Goal: Transaction & Acquisition: Purchase product/service

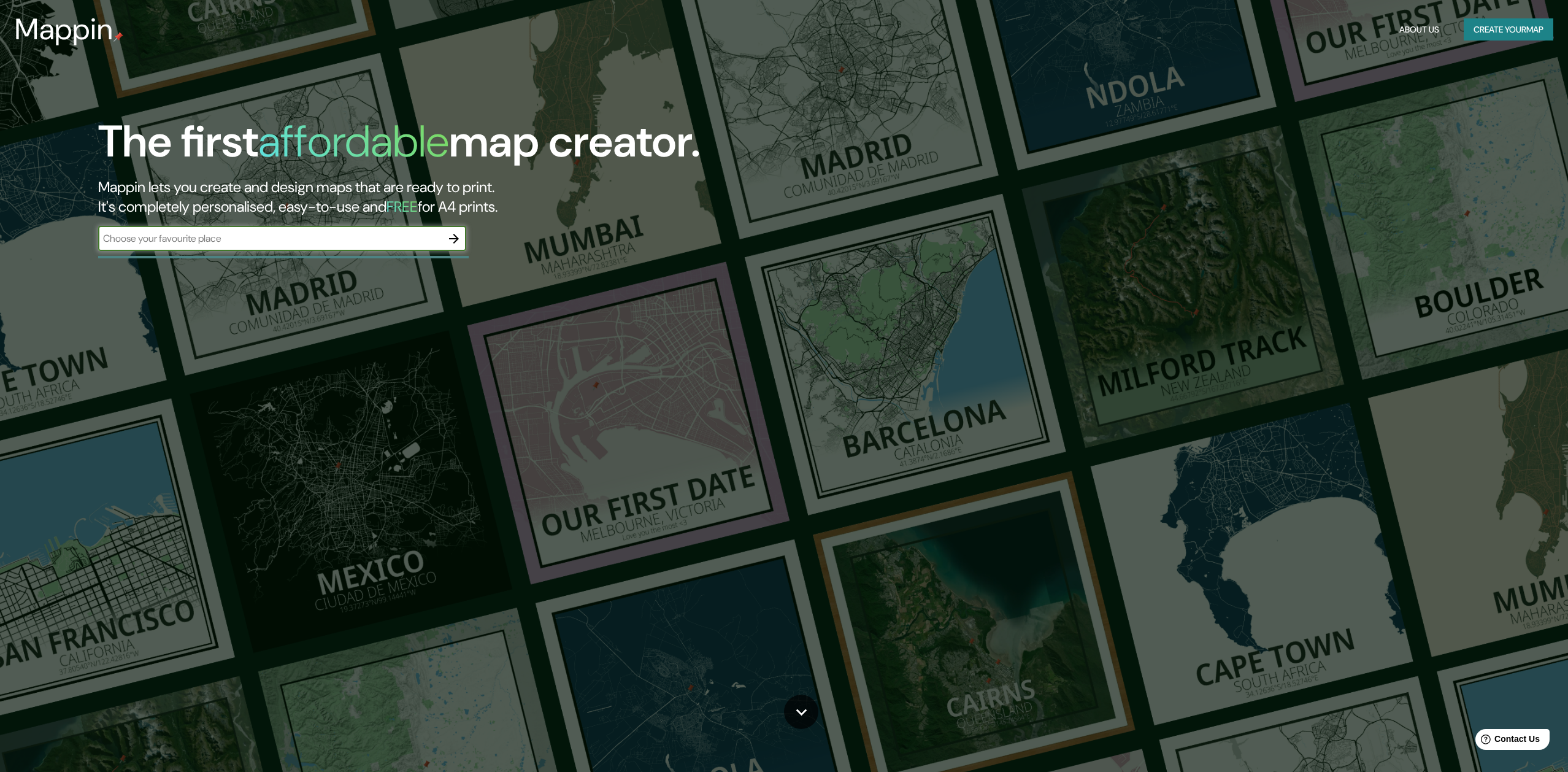
click at [454, 237] on icon "button" at bounding box center [454, 238] width 10 height 10
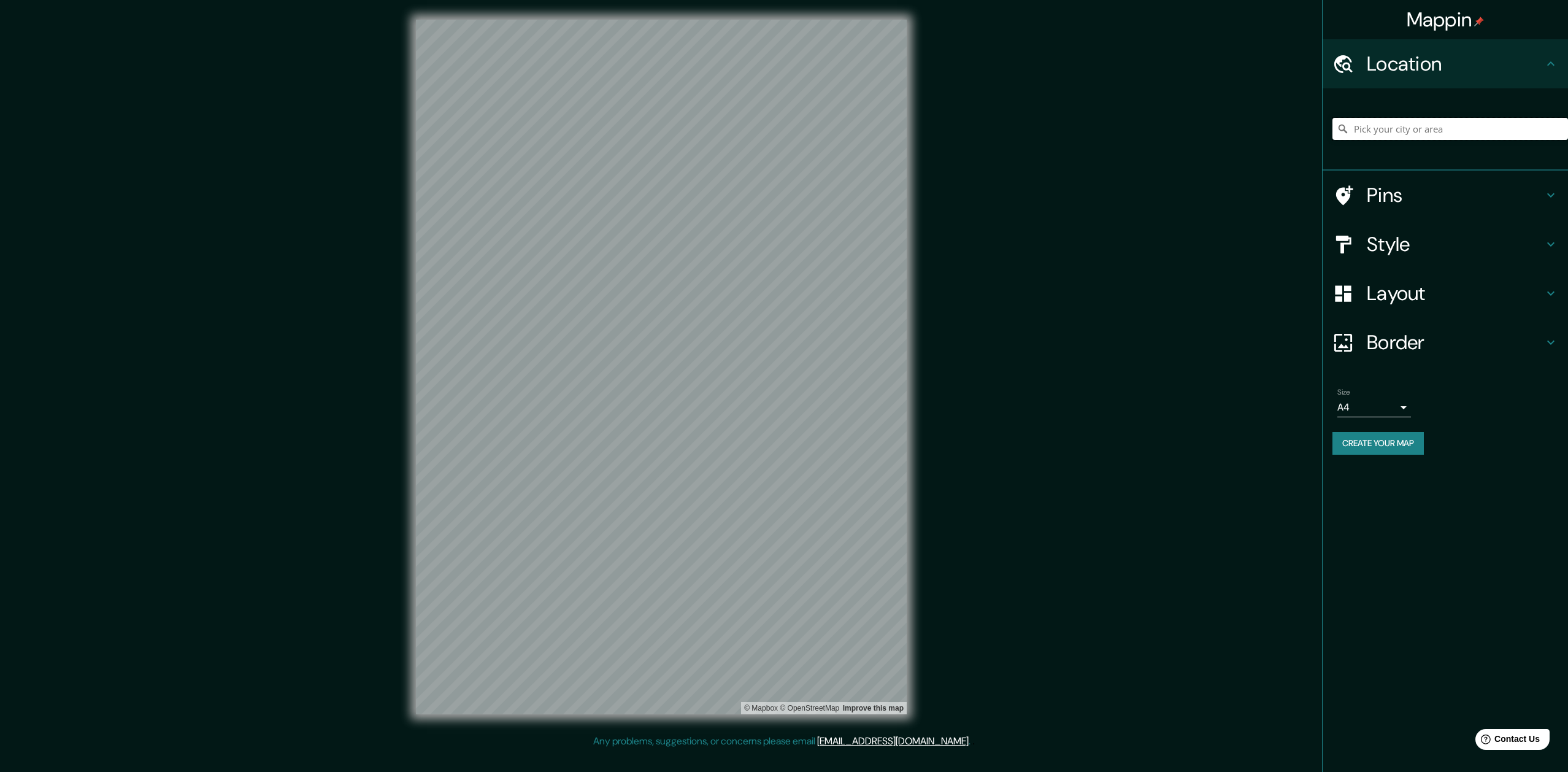
scroll to position [0, 1]
click at [1412, 128] on input "Pick your city or area" at bounding box center [1450, 129] width 236 height 22
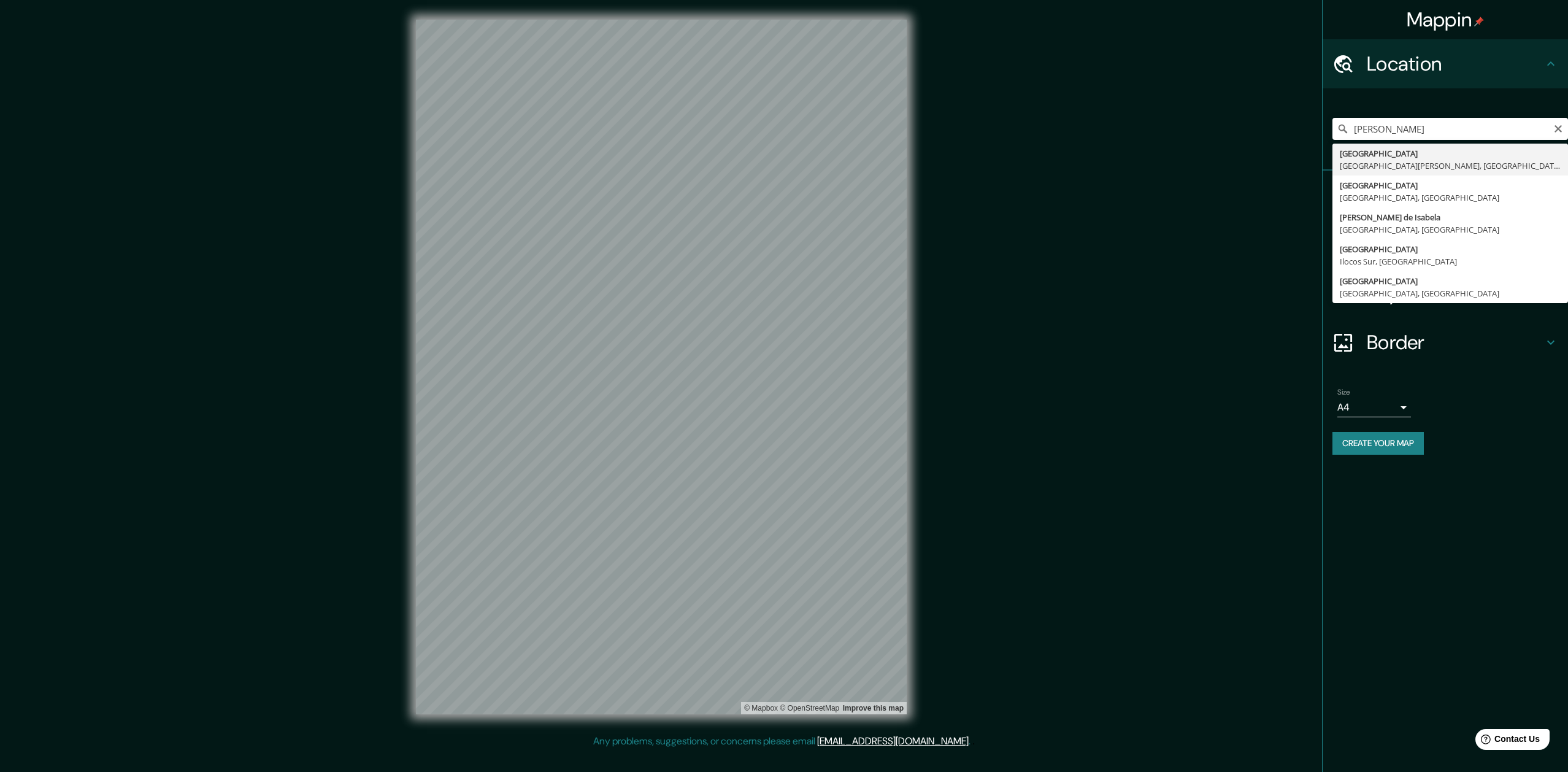
type input "[GEOGRAPHIC_DATA], [GEOGRAPHIC_DATA][PERSON_NAME], [GEOGRAPHIC_DATA]"
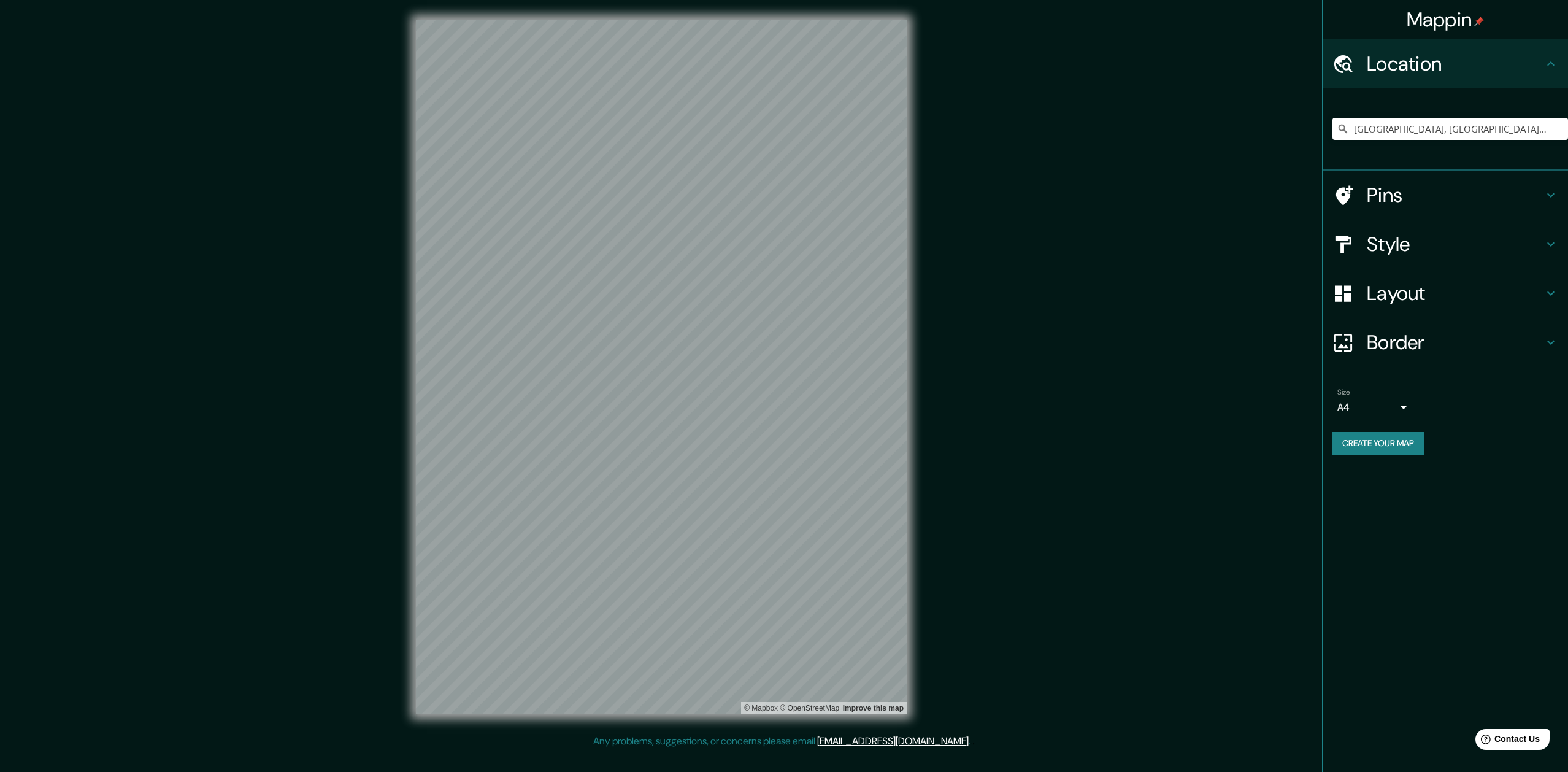
click at [1547, 193] on icon at bounding box center [1551, 195] width 7 height 4
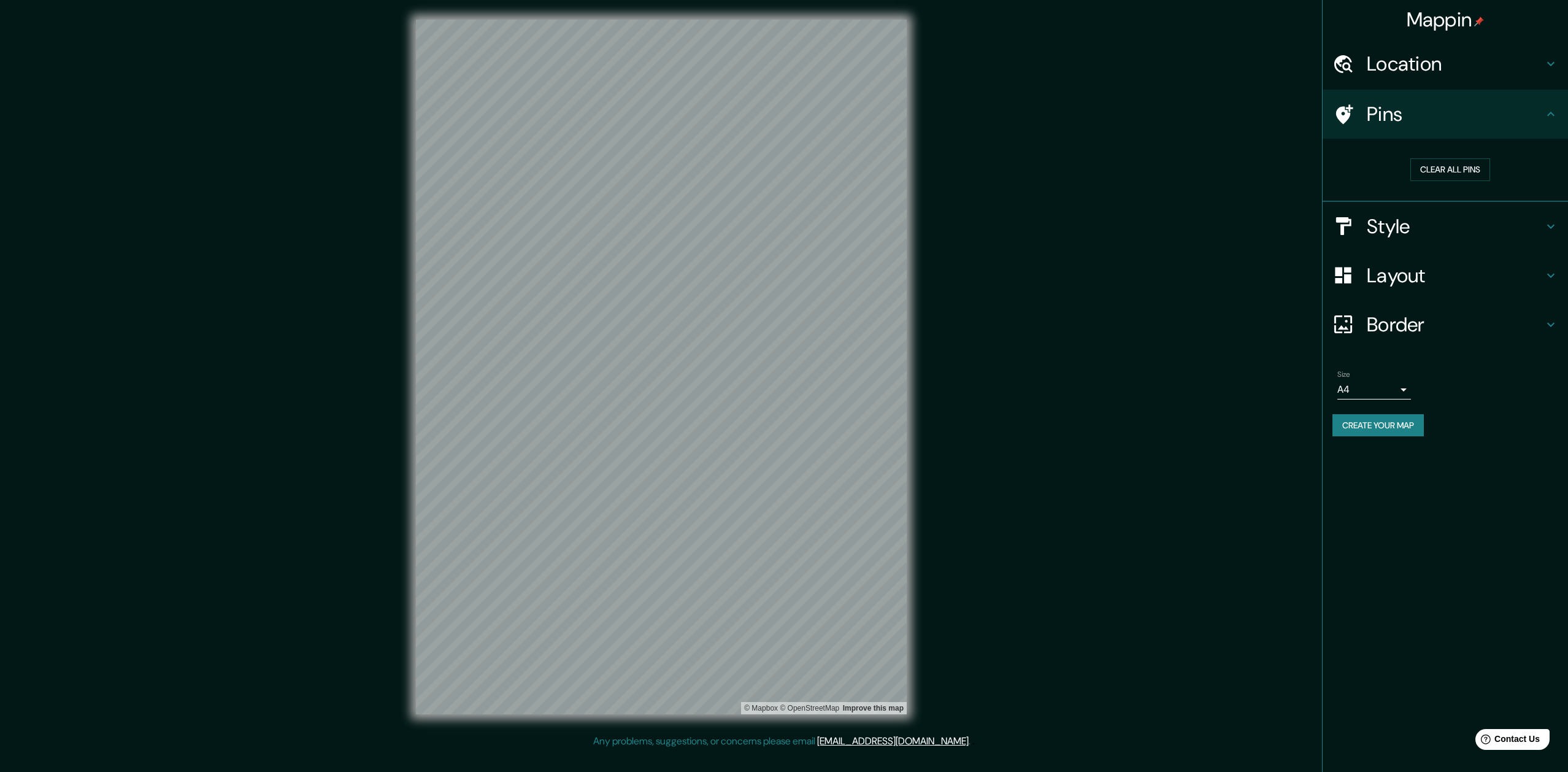
click at [1361, 108] on div at bounding box center [1349, 115] width 34 height 21
click at [717, 267] on div "Mappin Location [GEOGRAPHIC_DATA], [GEOGRAPHIC_DATA][PERSON_NAME], [GEOGRAPHIC_…" at bounding box center [784, 377] width 1568 height 754
click at [1409, 228] on h4 "Style" at bounding box center [1455, 226] width 176 height 25
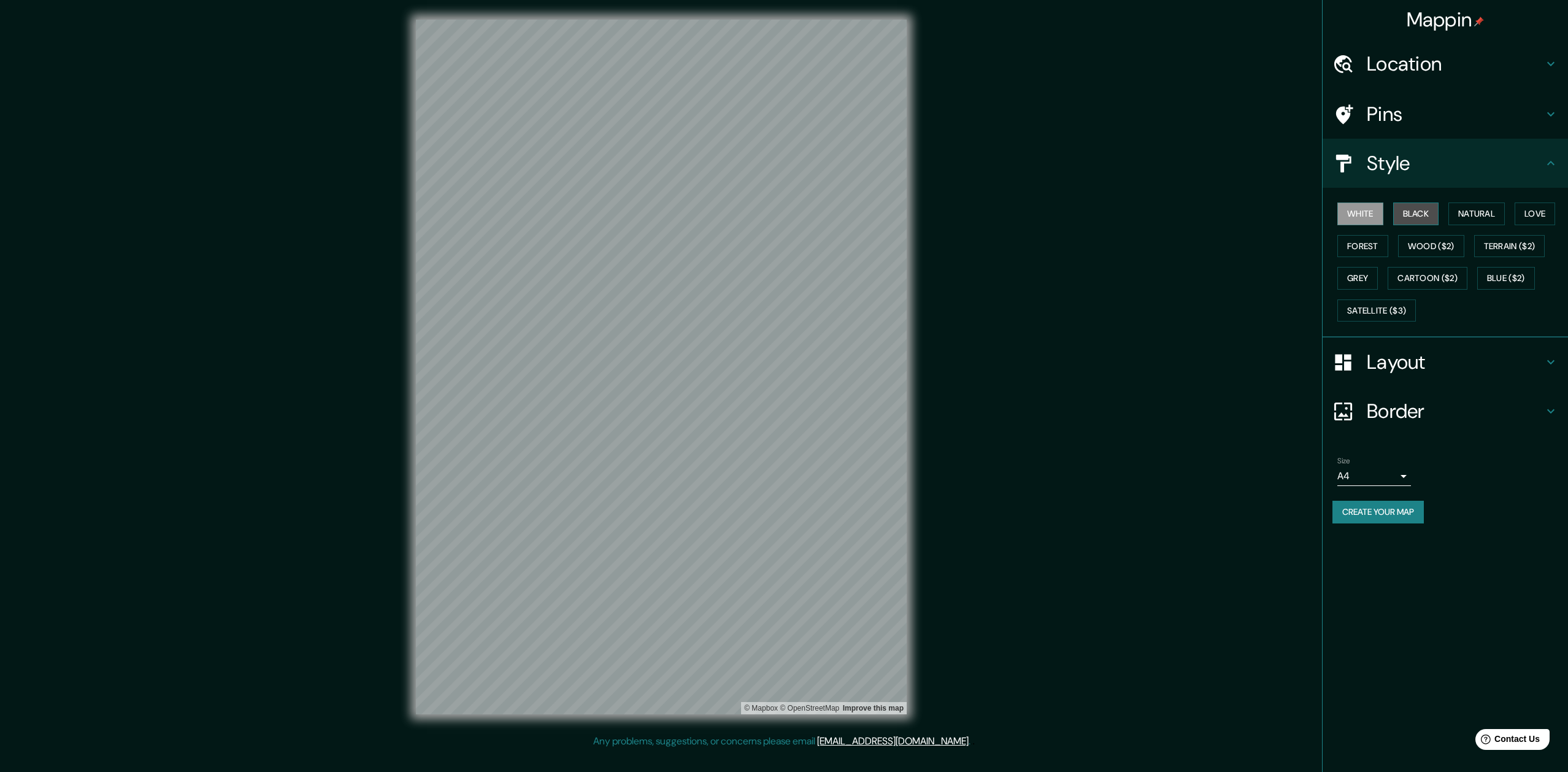
click at [1420, 215] on button "Black" at bounding box center [1416, 214] width 46 height 23
click at [1368, 215] on button "White" at bounding box center [1360, 214] width 46 height 23
click at [1478, 213] on button "Natural" at bounding box center [1477, 214] width 56 height 23
click at [1363, 211] on button "White" at bounding box center [1360, 214] width 46 height 23
click at [1377, 115] on h4 "Pins" at bounding box center [1455, 114] width 176 height 25
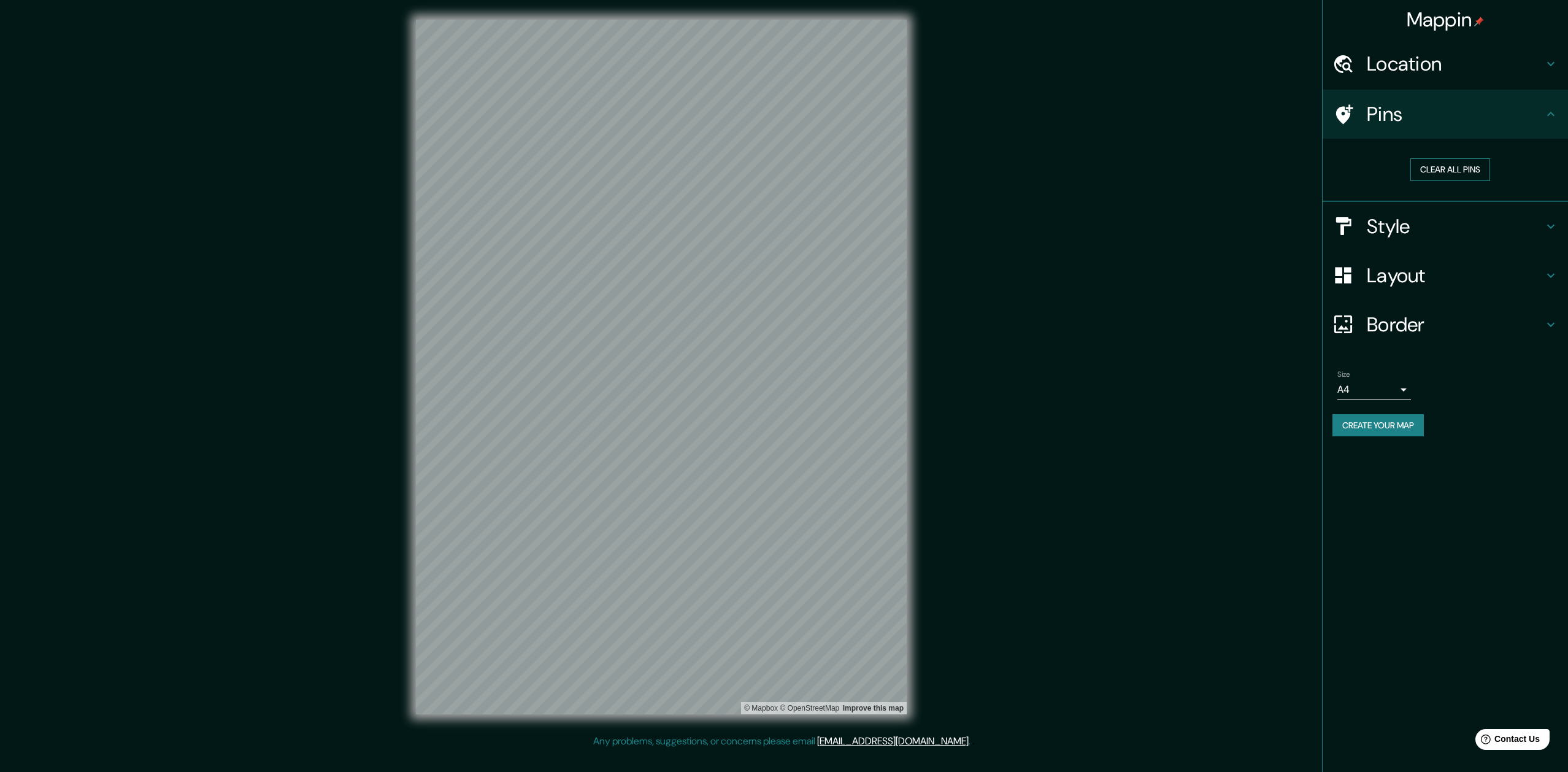
click at [1451, 169] on button "Clear all pins" at bounding box center [1450, 170] width 80 height 23
click at [1398, 68] on h4 "Location" at bounding box center [1455, 64] width 176 height 25
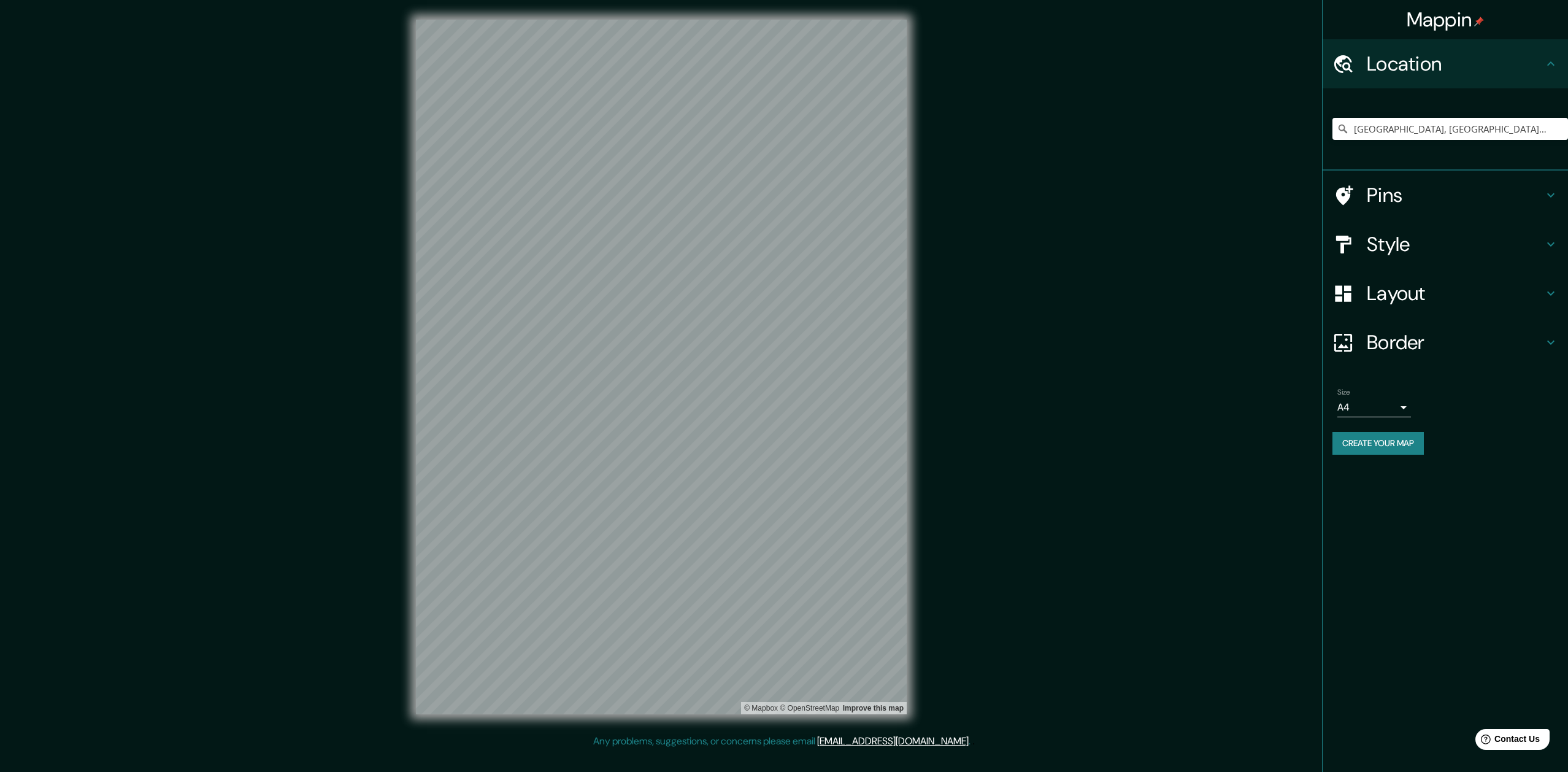
click at [1408, 342] on h4 "Border" at bounding box center [1455, 342] width 176 height 25
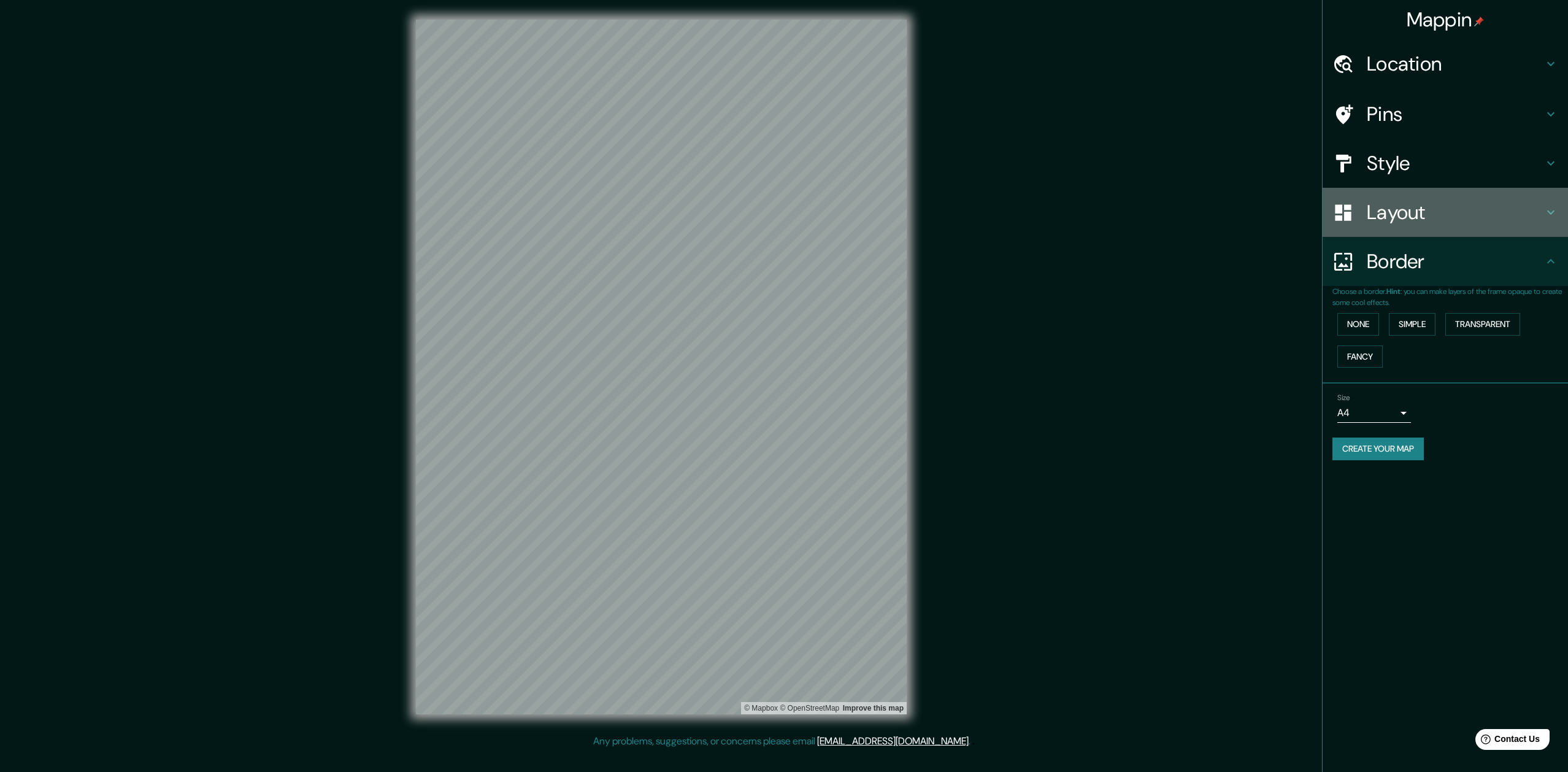
click at [1386, 209] on h4 "Layout" at bounding box center [1455, 212] width 176 height 25
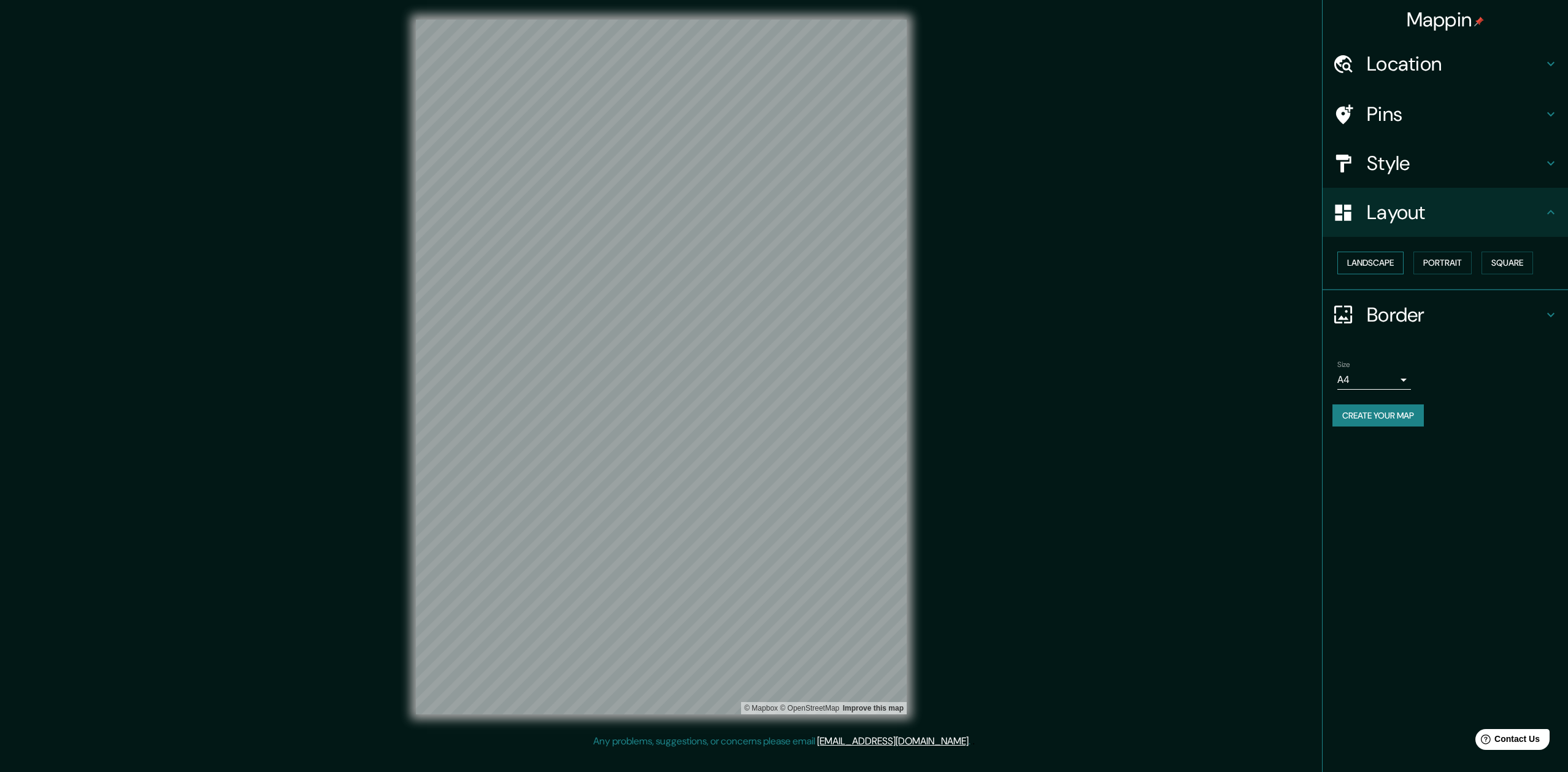
click at [1371, 261] on button "Landscape" at bounding box center [1370, 263] width 66 height 23
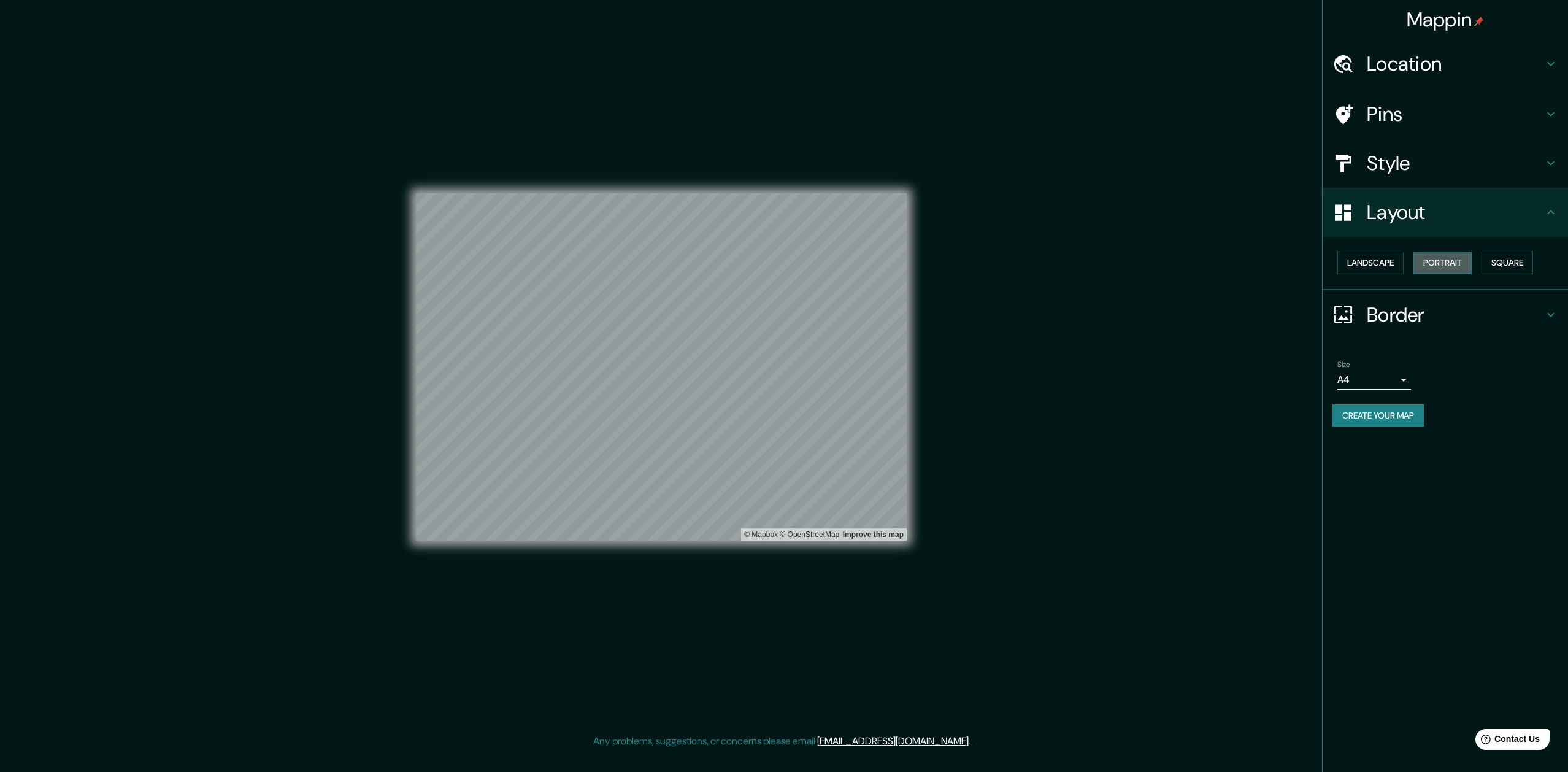
click at [1443, 264] on button "Portrait" at bounding box center [1443, 263] width 58 height 23
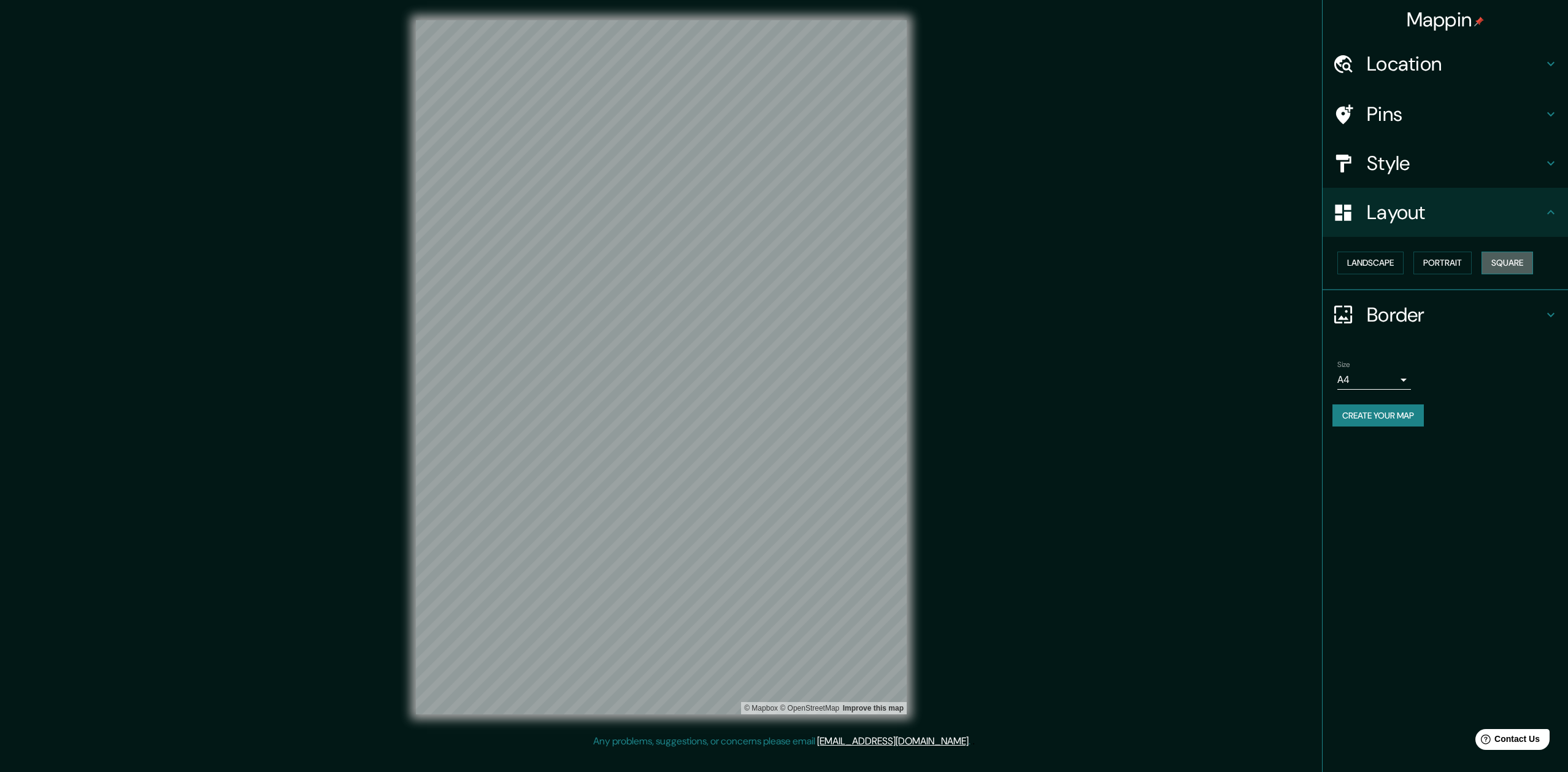
click at [1516, 260] on button "Square" at bounding box center [1507, 263] width 52 height 23
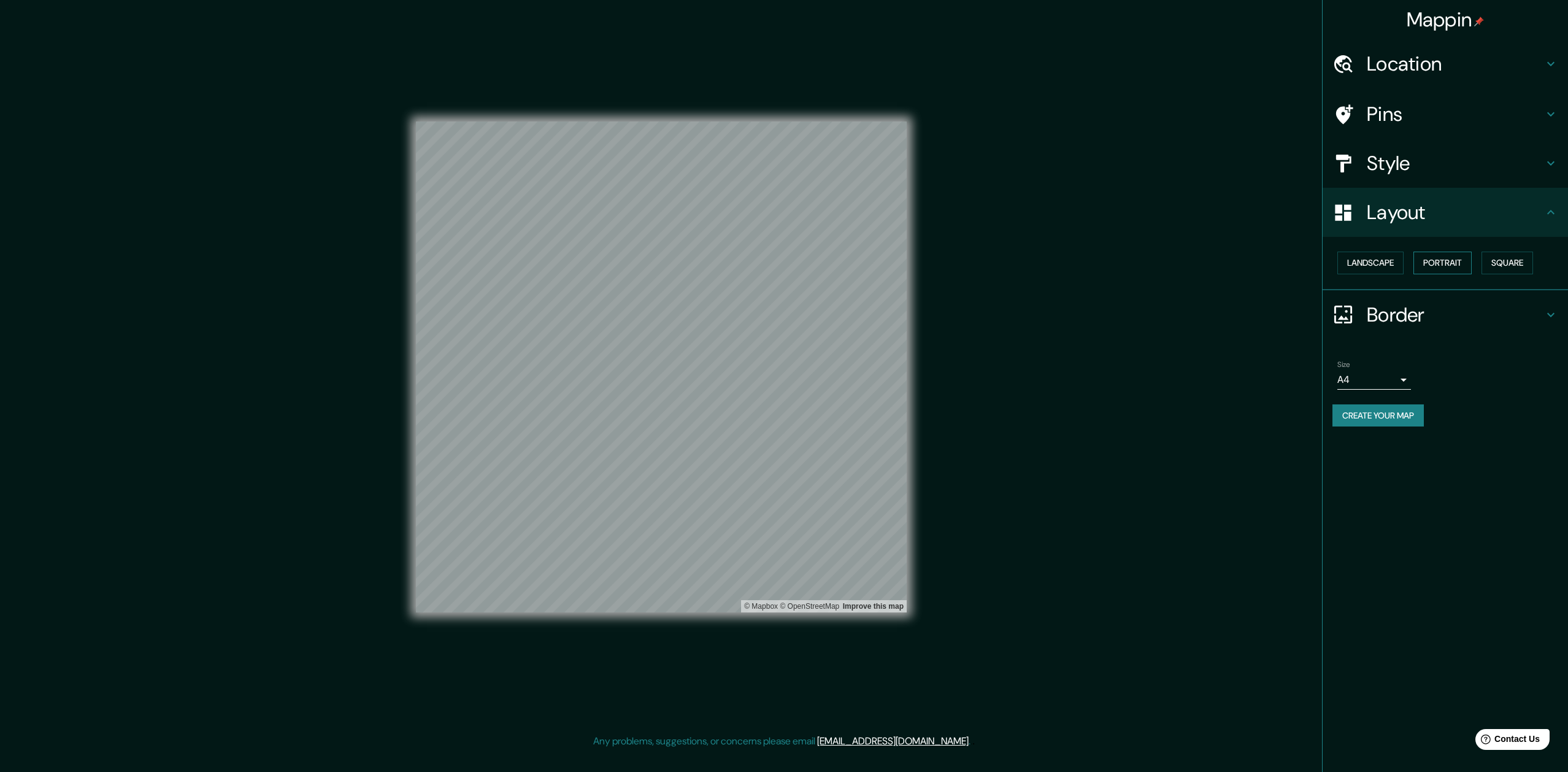
click at [1451, 253] on button "Portrait" at bounding box center [1443, 263] width 58 height 23
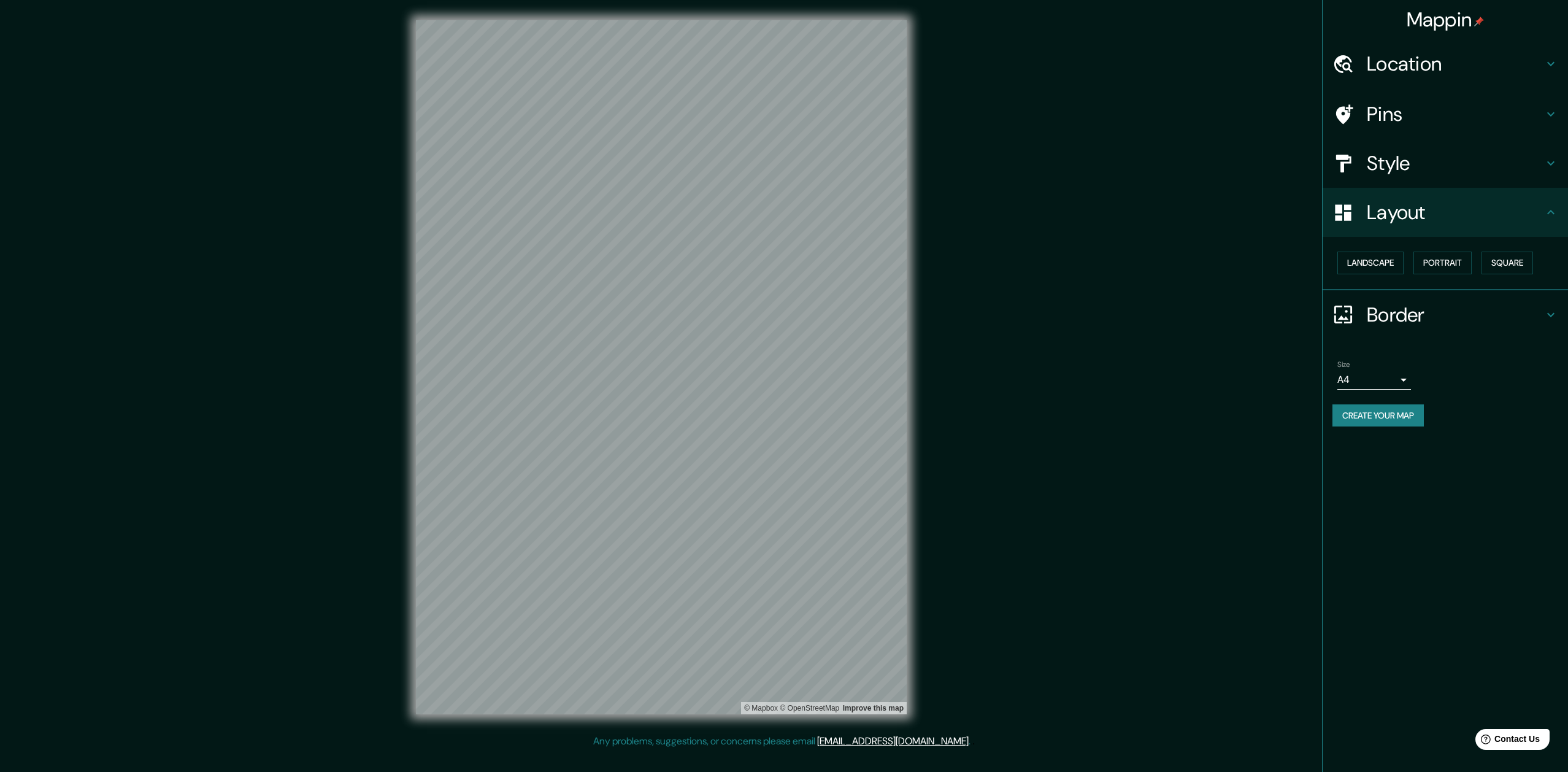
click at [1386, 111] on h4 "Pins" at bounding box center [1455, 114] width 176 height 25
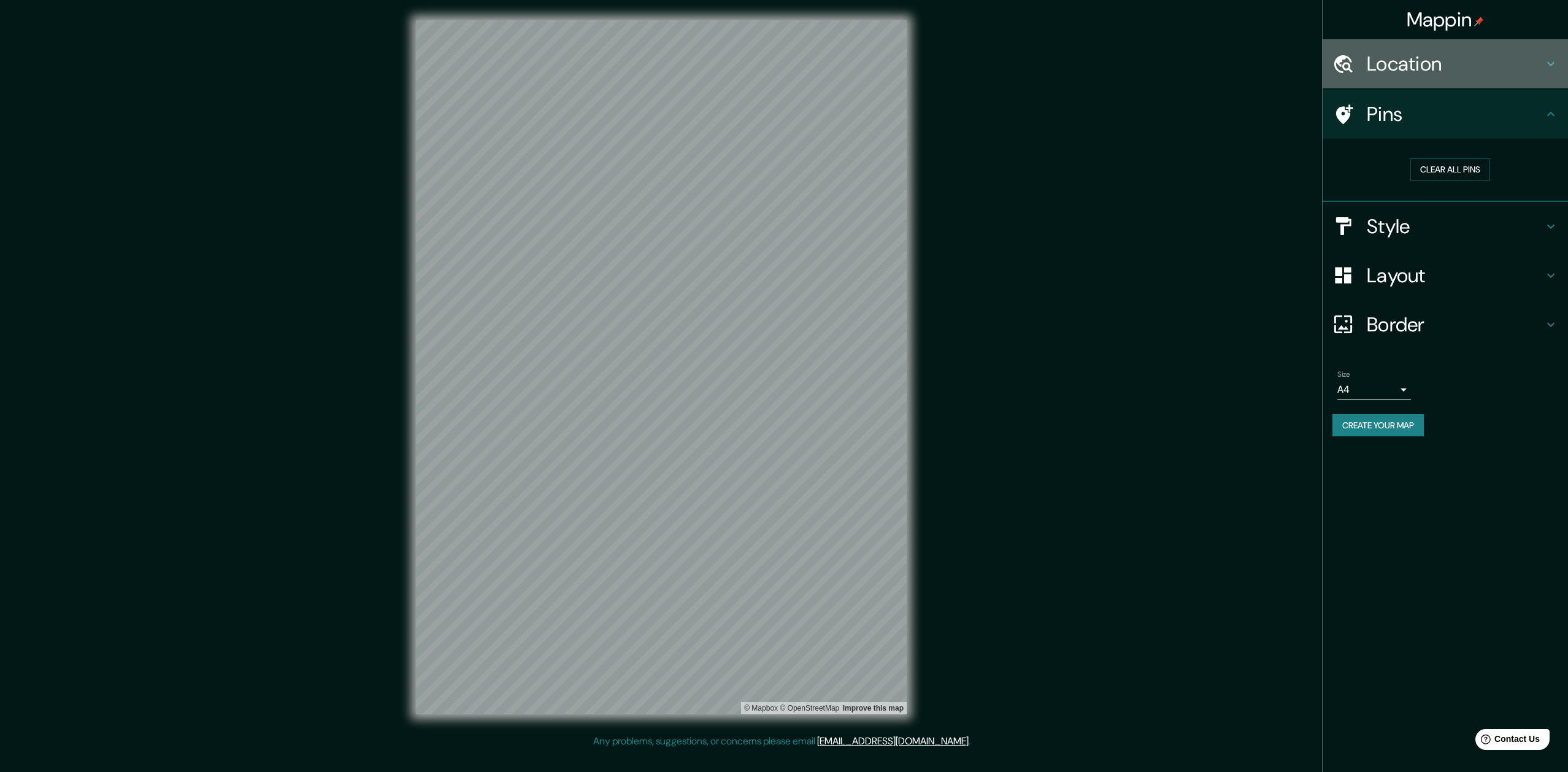
click at [1540, 63] on h4 "Location" at bounding box center [1455, 64] width 176 height 25
